Goal: Task Accomplishment & Management: Use online tool/utility

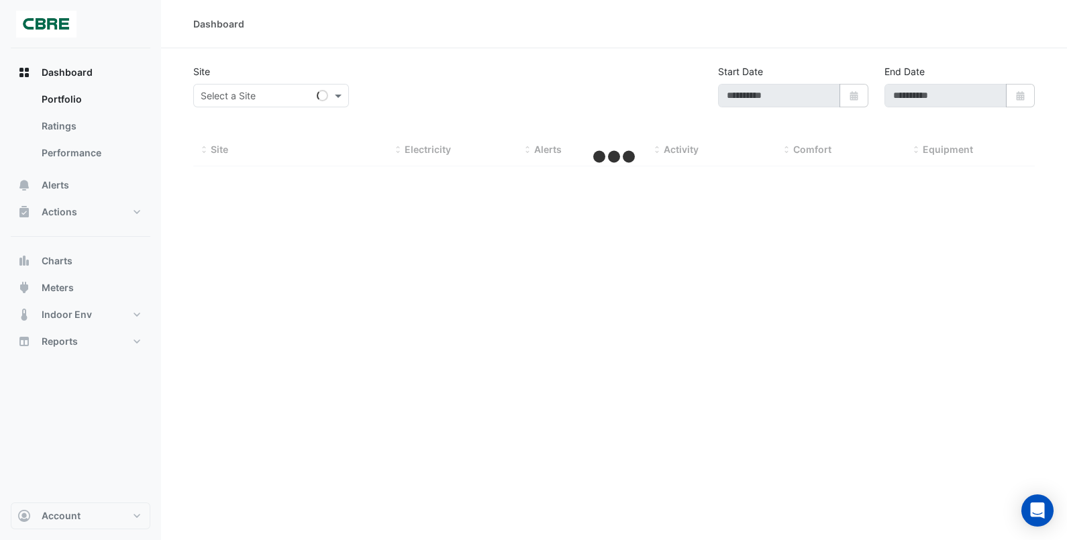
type input "**********"
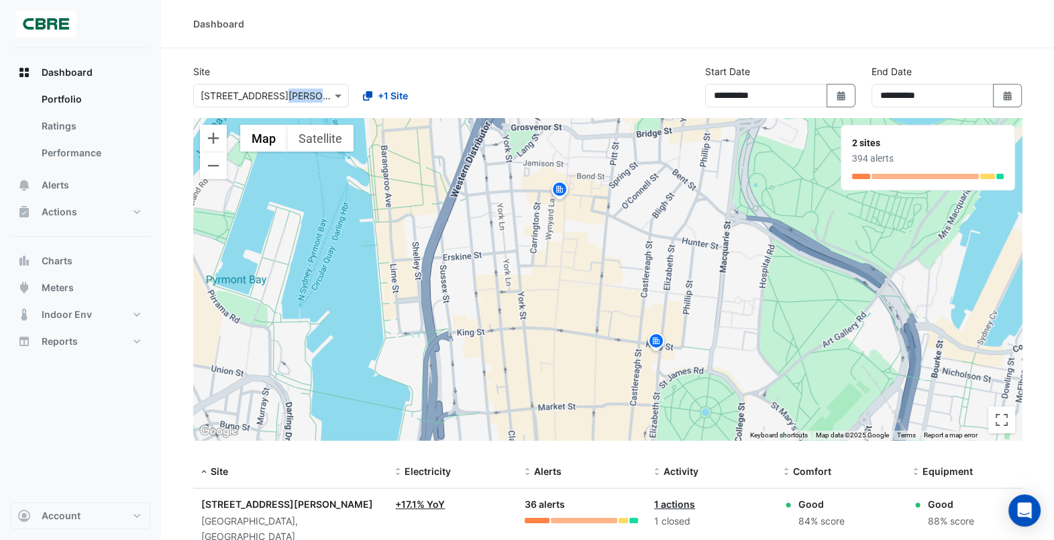
drag, startPoint x: 279, startPoint y: 83, endPoint x: 273, endPoint y: 96, distance: 15.0
click at [273, 96] on div "Select a Site × [STREET_ADDRESS][PERSON_NAME] +1 Site" at bounding box center [352, 93] width 322 height 29
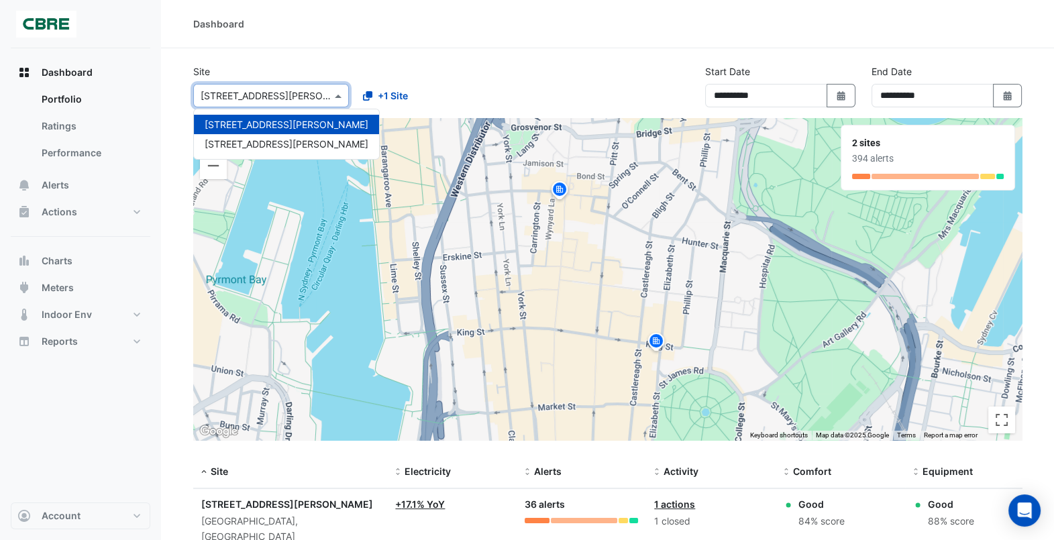
click at [273, 96] on input "text" at bounding box center [258, 96] width 114 height 14
click at [251, 146] on span "[STREET_ADDRESS][PERSON_NAME]" at bounding box center [287, 143] width 164 height 11
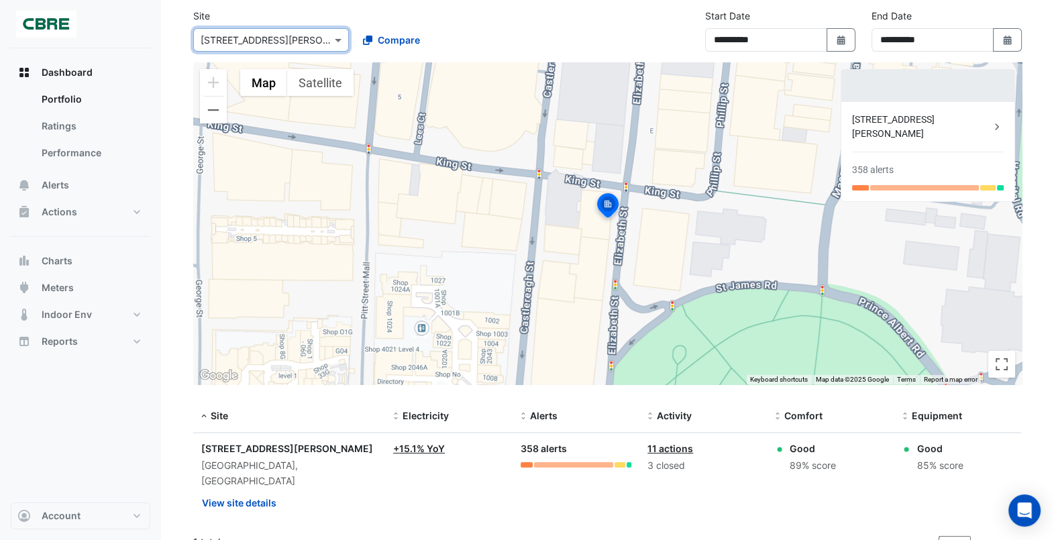
scroll to position [59, 0]
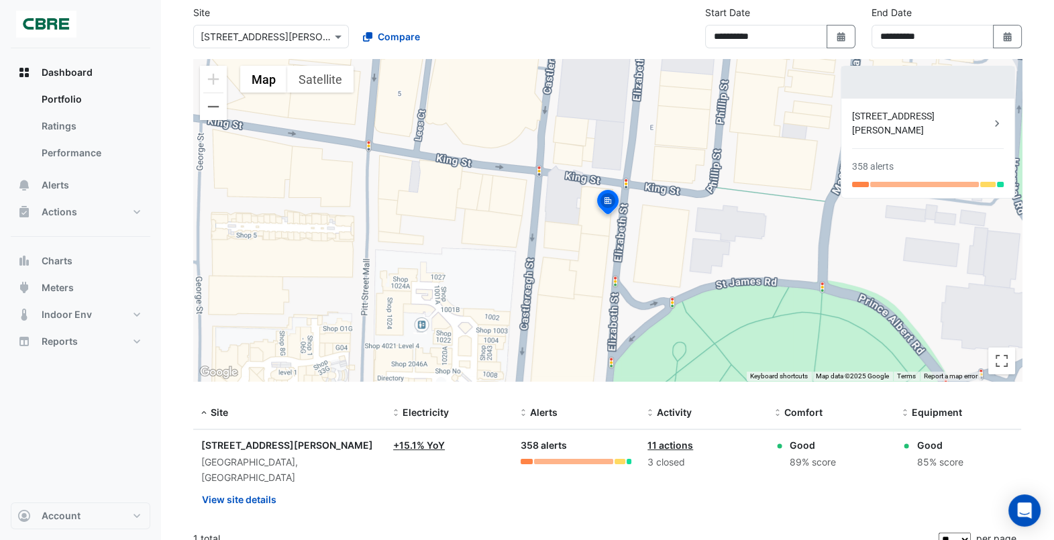
click at [443, 217] on div "To activate drag with keyboard, press Alt + Enter. Once in keyboard drag state,…" at bounding box center [607, 220] width 829 height 322
click at [85, 77] on span "Dashboard" at bounding box center [67, 72] width 51 height 13
click at [97, 432] on div "Dashboard Portfolio Ratings Performance Alerts Actions Site Manager Charts" at bounding box center [81, 275] width 140 height 454
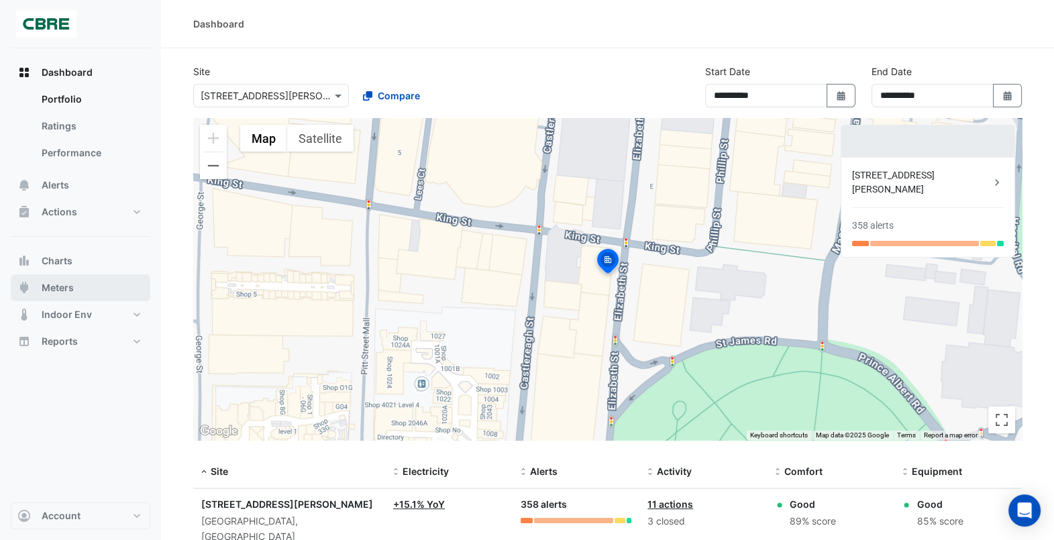
click at [62, 287] on span "Meters" at bounding box center [58, 287] width 32 height 13
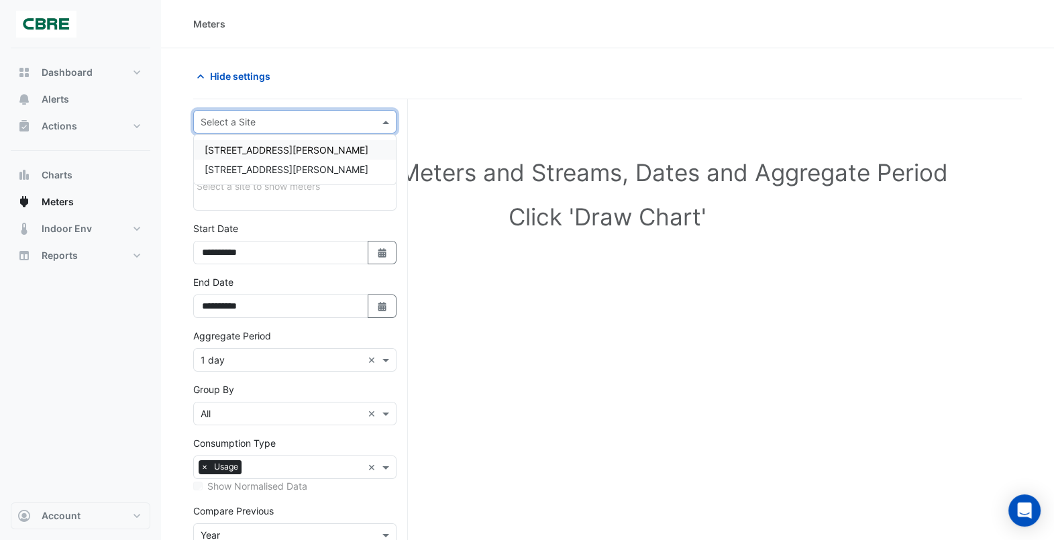
click at [291, 125] on input "text" at bounding box center [282, 122] width 162 height 14
click at [258, 166] on span "[STREET_ADDRESS][PERSON_NAME]" at bounding box center [287, 169] width 164 height 11
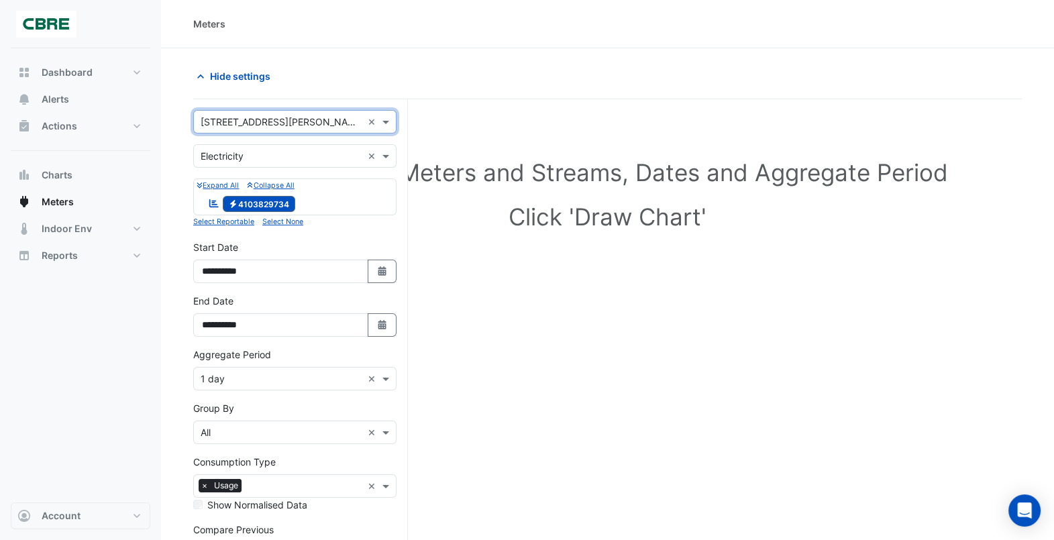
scroll to position [116, 0]
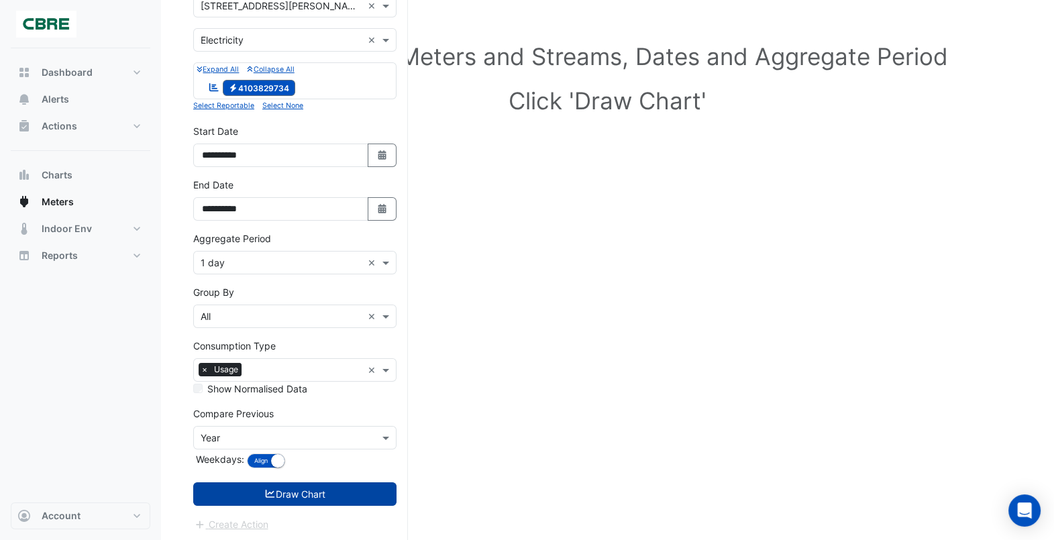
click at [328, 490] on button "Draw Chart" at bounding box center [294, 494] width 203 height 23
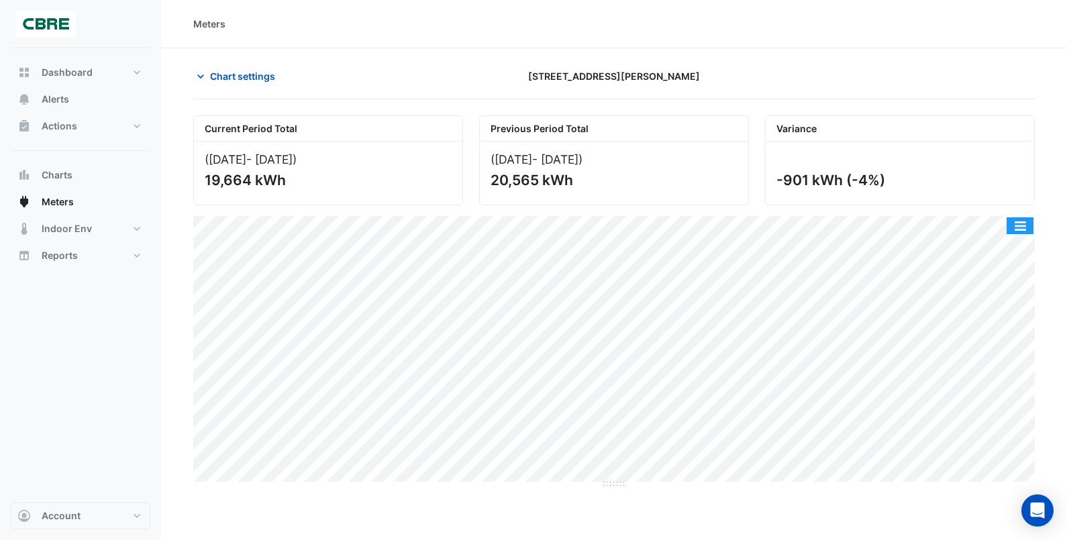
click at [1020, 224] on button "button" at bounding box center [1020, 225] width 27 height 17
click at [234, 71] on span "Chart settings" at bounding box center [242, 76] width 65 height 14
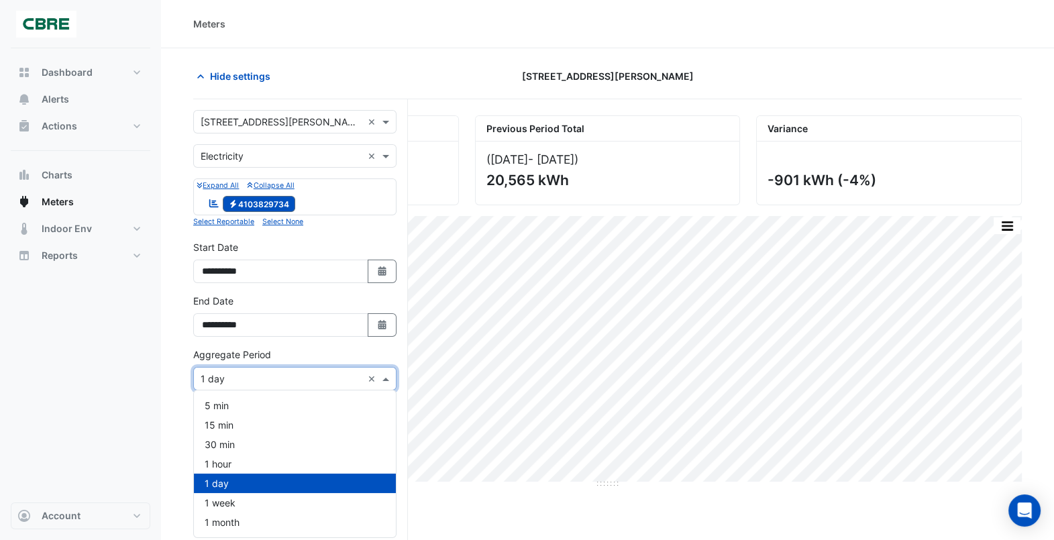
click at [295, 377] on input "text" at bounding box center [282, 380] width 162 height 14
click at [240, 526] on div "1 month" at bounding box center [295, 522] width 202 height 19
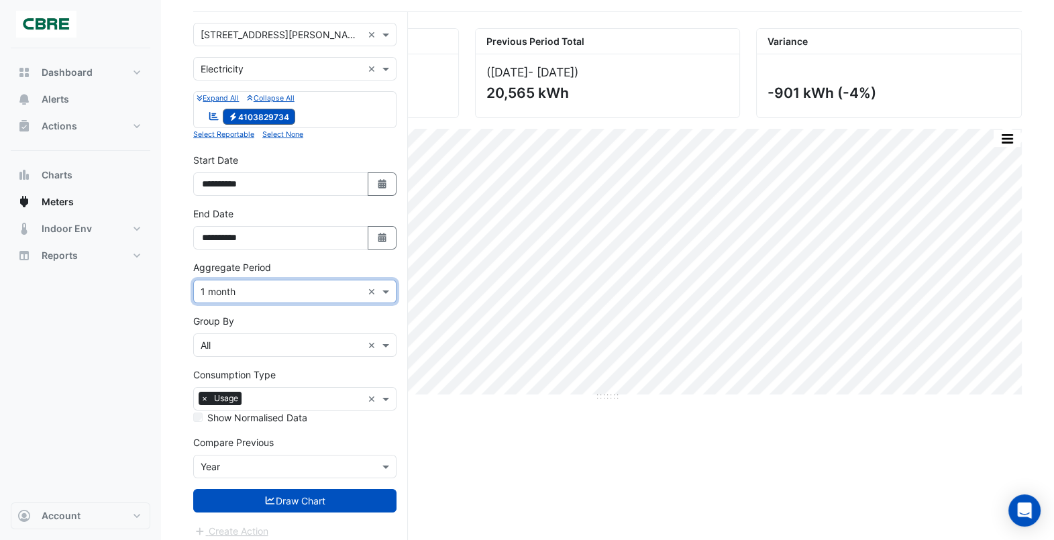
scroll to position [94, 0]
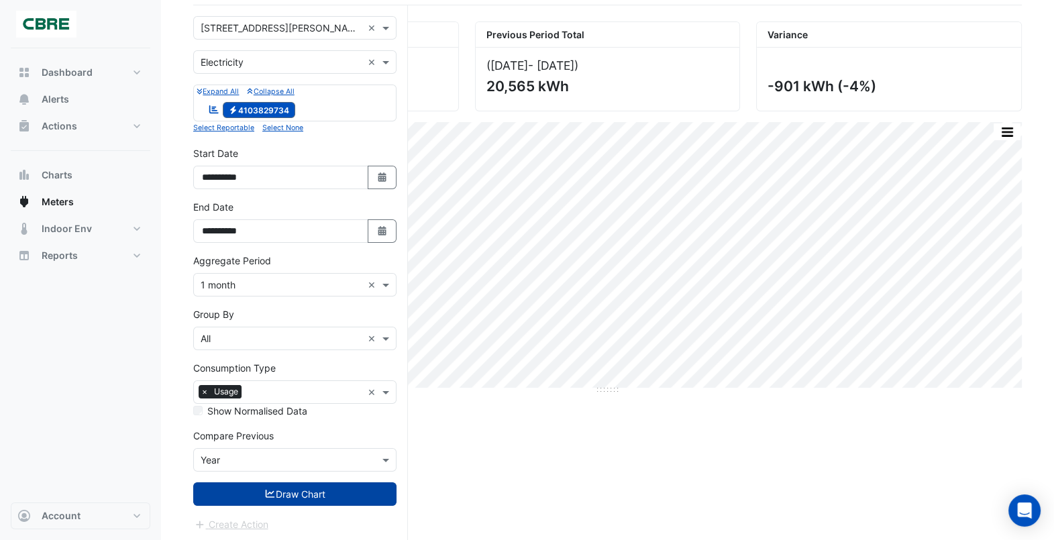
click at [295, 485] on button "Draw Chart" at bounding box center [294, 494] width 203 height 23
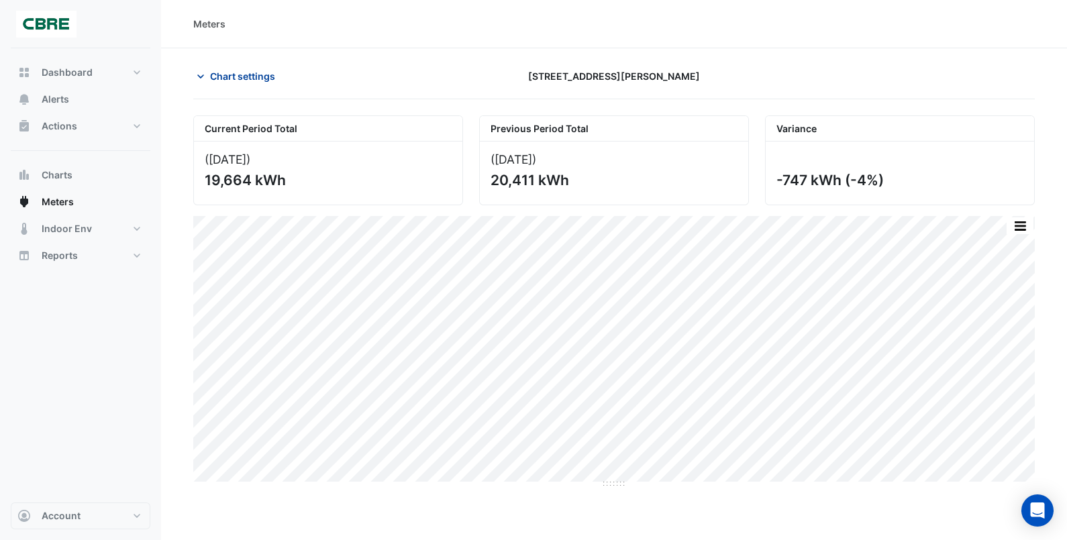
click at [219, 75] on span "Chart settings" at bounding box center [242, 76] width 65 height 14
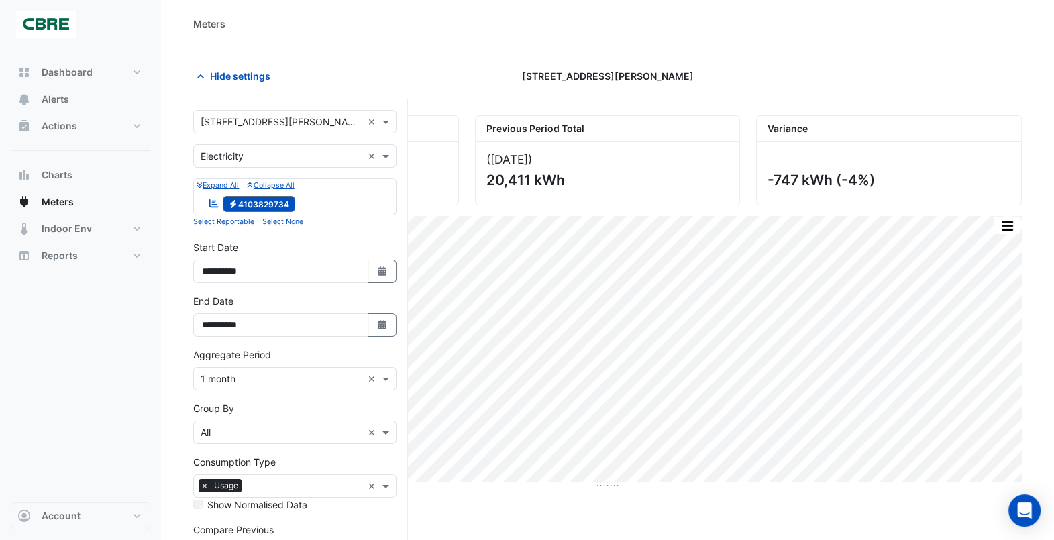
scroll to position [42, 0]
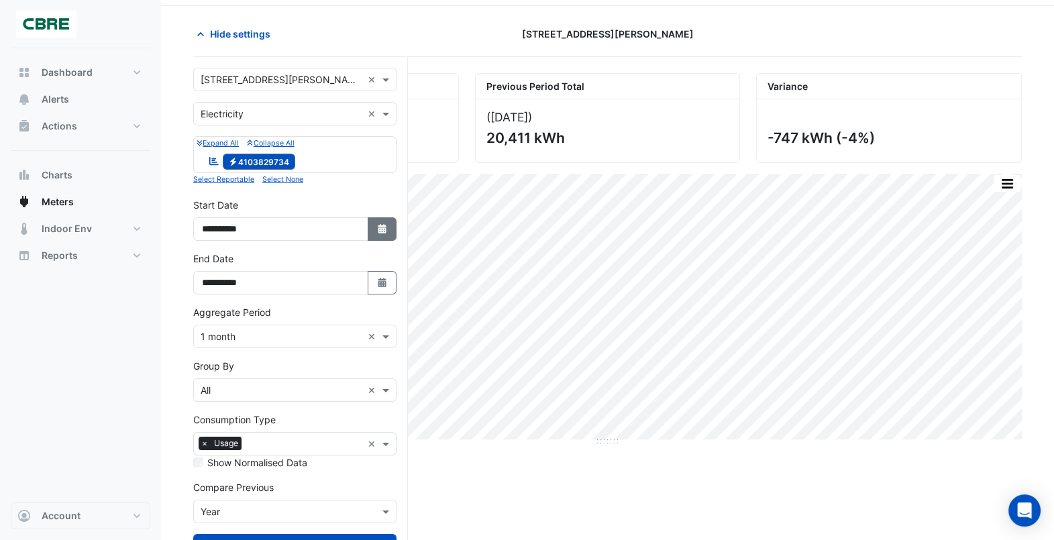
click at [385, 226] on icon "button" at bounding box center [382, 228] width 8 height 9
select select "*"
select select "****"
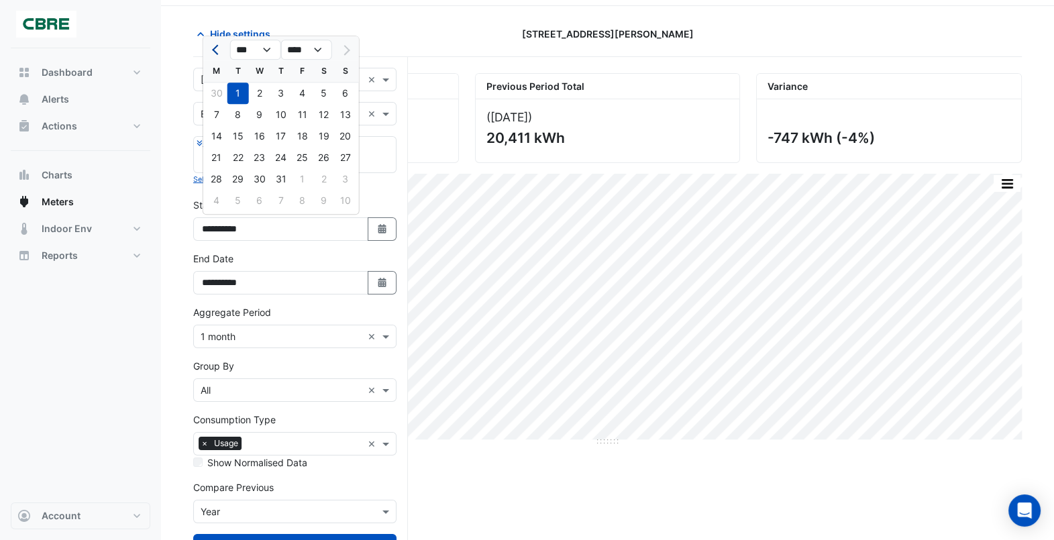
click at [217, 46] on span "Previous month" at bounding box center [217, 50] width 10 height 10
select select "*"
click at [312, 48] on select "**** **** **** **** **** **** **** **** **** **** ****" at bounding box center [306, 50] width 51 height 20
select select "****"
click at [281, 40] on select "**** **** **** **** **** **** **** **** **** **** ****" at bounding box center [306, 50] width 51 height 20
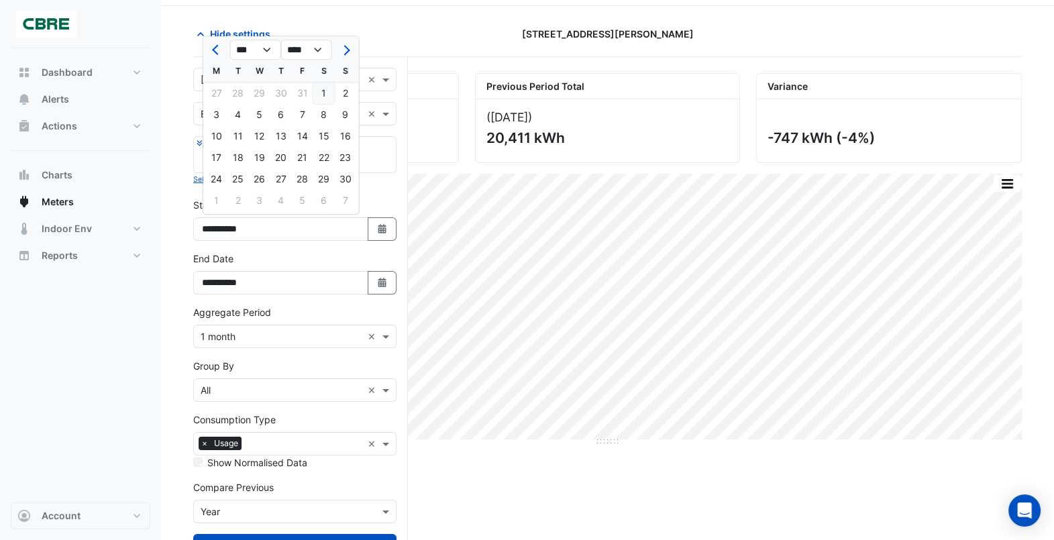
click at [324, 98] on div "1" at bounding box center [323, 93] width 21 height 21
type input "**********"
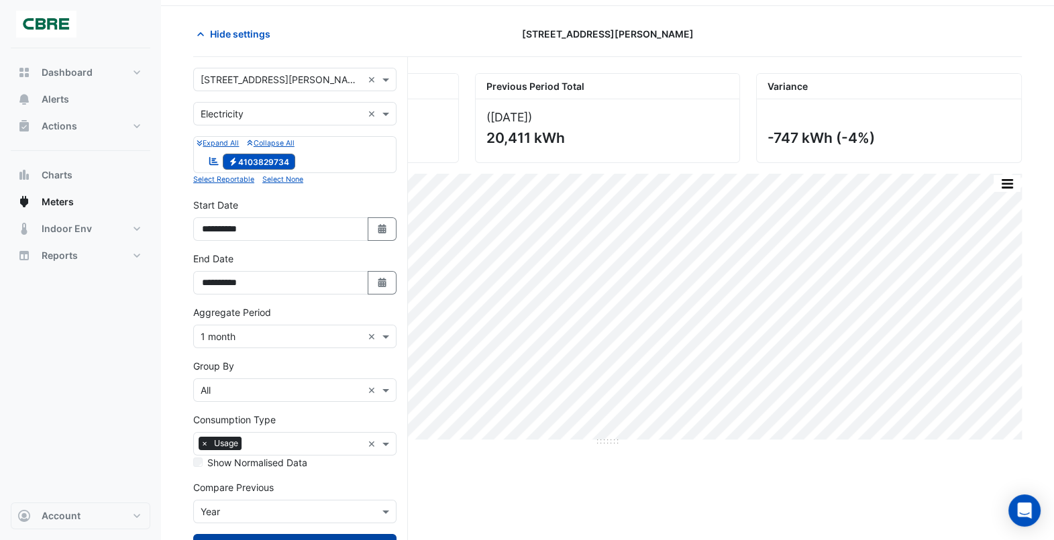
click at [377, 534] on button "Draw Chart" at bounding box center [294, 545] width 203 height 23
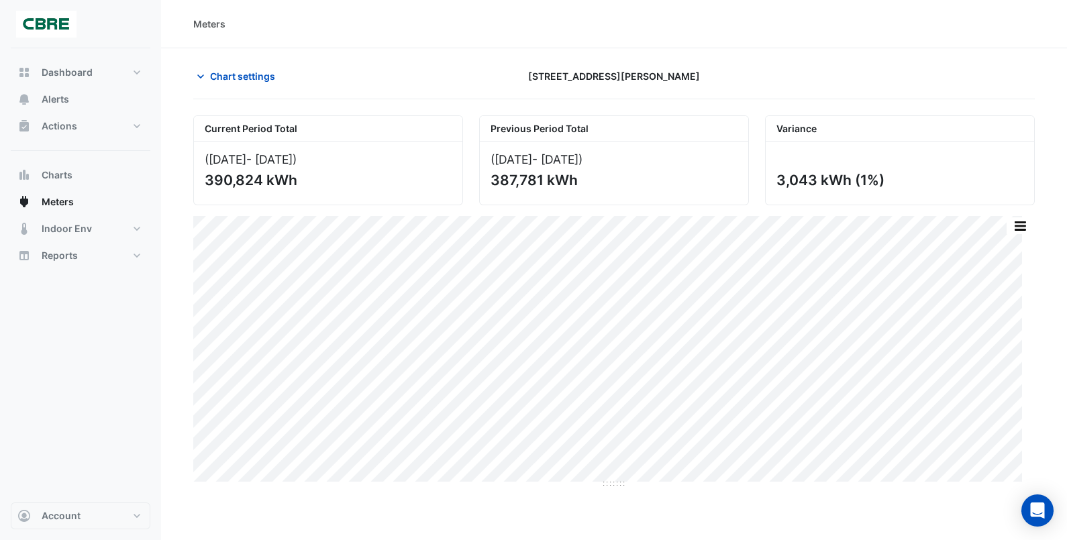
click at [79, 287] on div "Dashboard Portfolio Ratings Performance Alerts Actions Site Manager Charts" at bounding box center [81, 275] width 140 height 454
click at [124, 256] on button "Reports" at bounding box center [81, 255] width 140 height 27
